Goal: Transaction & Acquisition: Purchase product/service

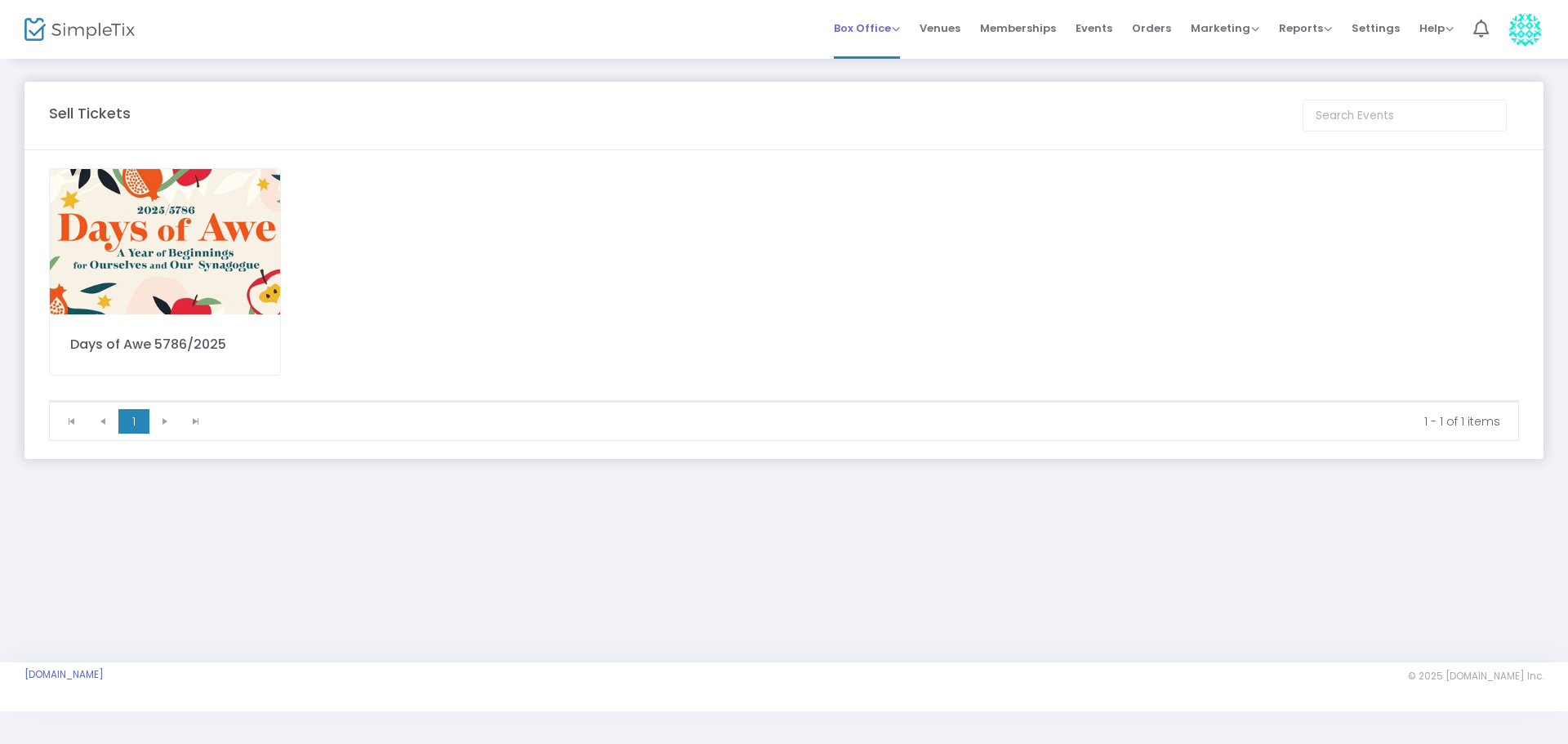
click at [890, 30] on span "Box Office" at bounding box center [866, 29] width 66 height 16
click at [890, 54] on li "Sell Tickets" at bounding box center [892, 55] width 117 height 31
click at [196, 263] on img at bounding box center [165, 242] width 230 height 145
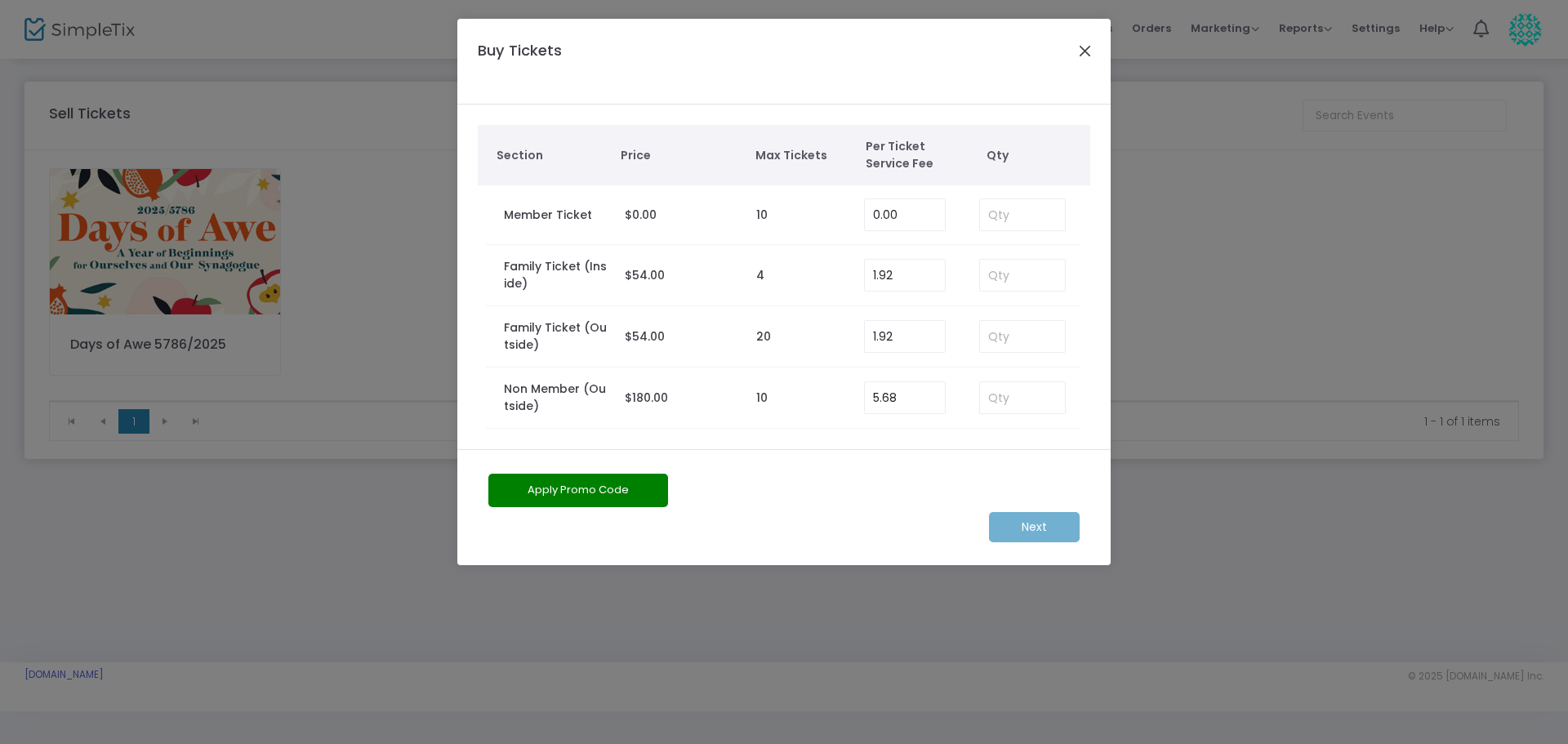
click at [1091, 55] on button "Close" at bounding box center [1085, 51] width 22 height 22
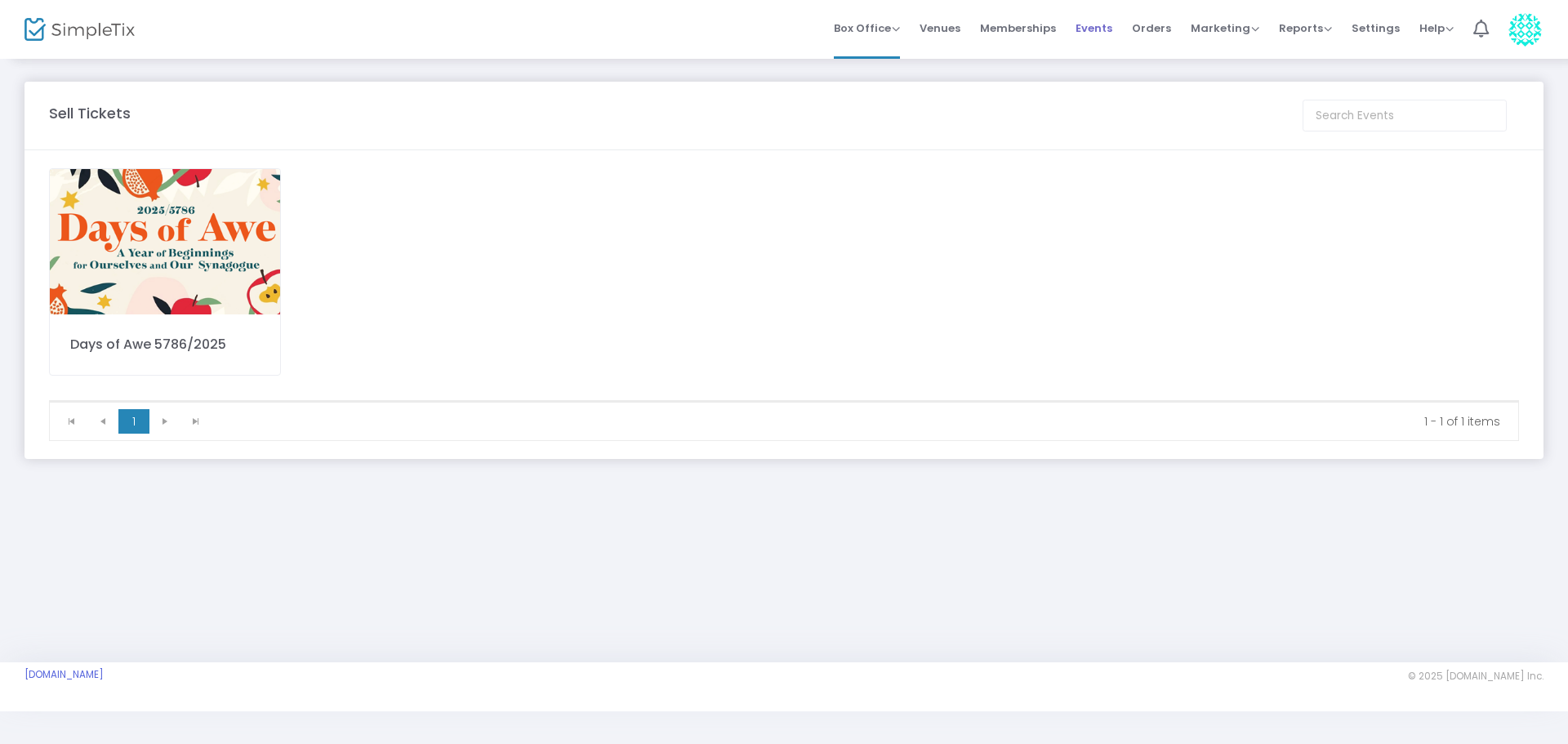
click at [1096, 26] on span "Events" at bounding box center [1093, 28] width 36 height 41
